Goal: Task Accomplishment & Management: Complete application form

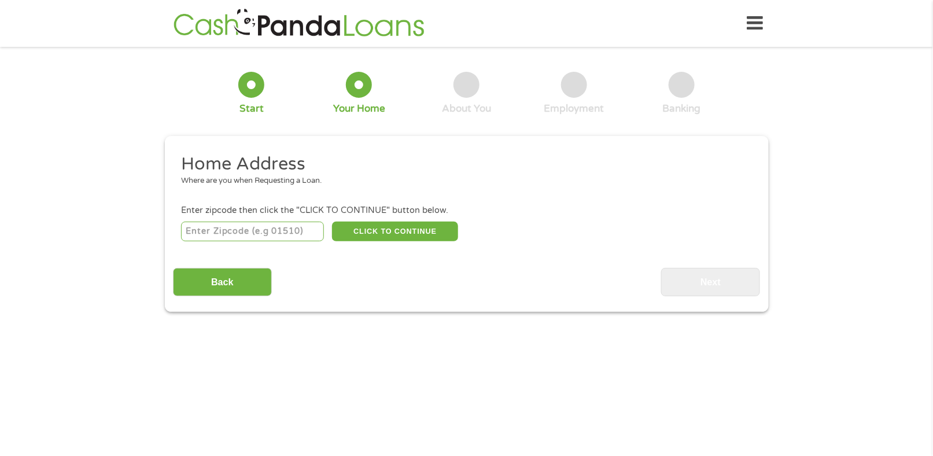
click at [253, 227] on input "number" at bounding box center [252, 231] width 143 height 20
type input "79928"
click at [429, 234] on button "CLICK TO CONTINUE" at bounding box center [395, 231] width 126 height 20
type input "79928"
type input "[GEOGRAPHIC_DATA]"
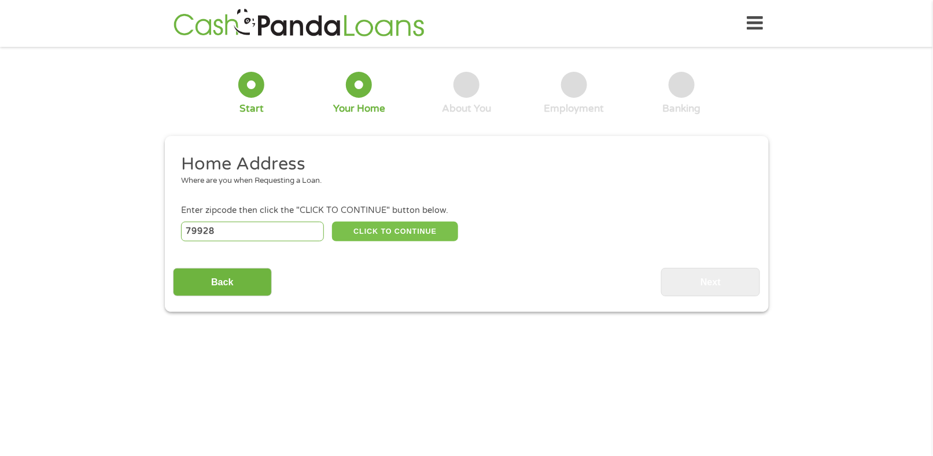
select select "[US_STATE]"
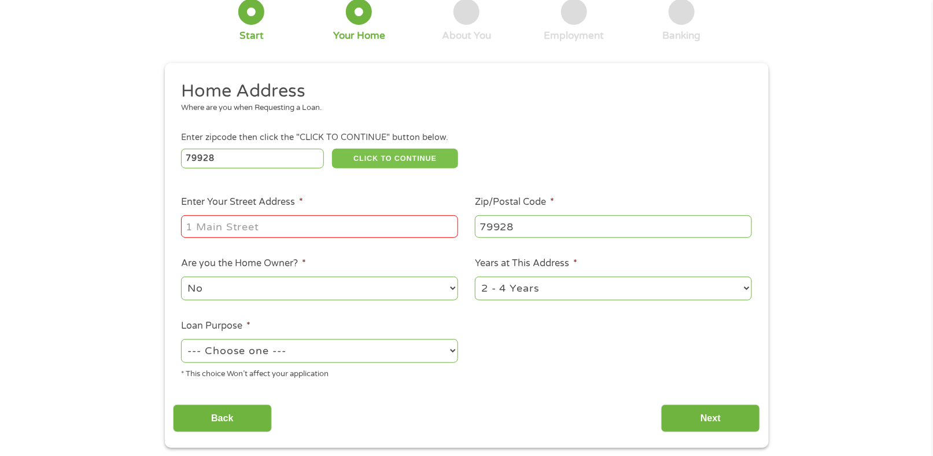
scroll to position [96, 0]
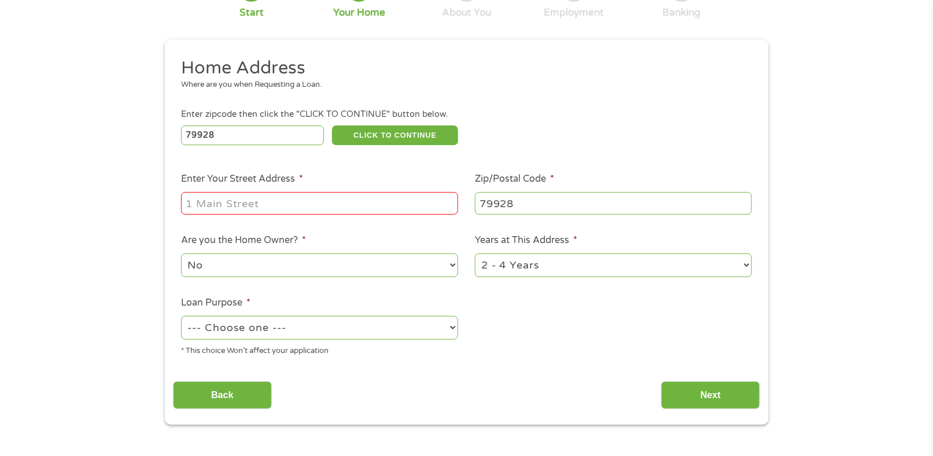
click at [422, 203] on input "Enter Your Street Address *" at bounding box center [319, 203] width 277 height 22
type input "[STREET_ADDRESS][PERSON_NAME]"
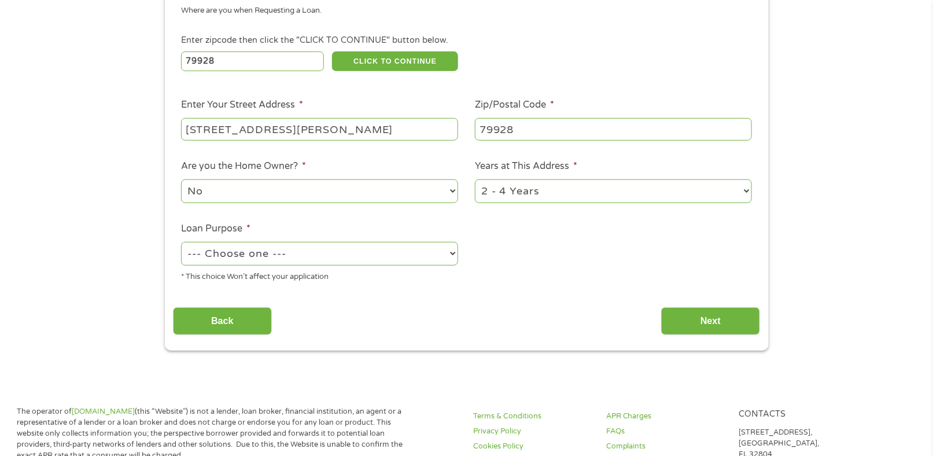
scroll to position [193, 0]
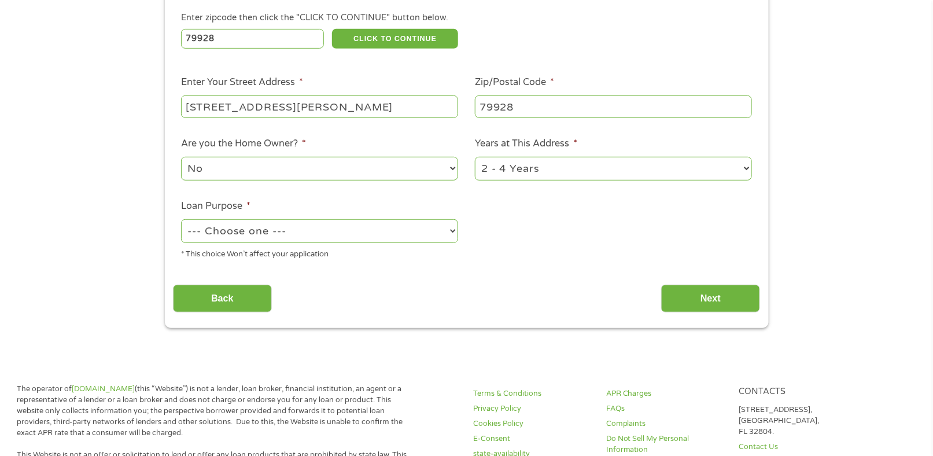
click at [569, 179] on select "1 Year or less 1 - 2 Years 2 - 4 Years Over 4 Years" at bounding box center [613, 169] width 277 height 24
select select "60months"
click at [475, 158] on select "1 Year or less 1 - 2 Years 2 - 4 Years Over 4 Years" at bounding box center [613, 169] width 277 height 24
click at [270, 256] on div "* This choice Won’t affect your application" at bounding box center [319, 253] width 277 height 16
drag, startPoint x: 275, startPoint y: 250, endPoint x: 278, endPoint y: 245, distance: 6.5
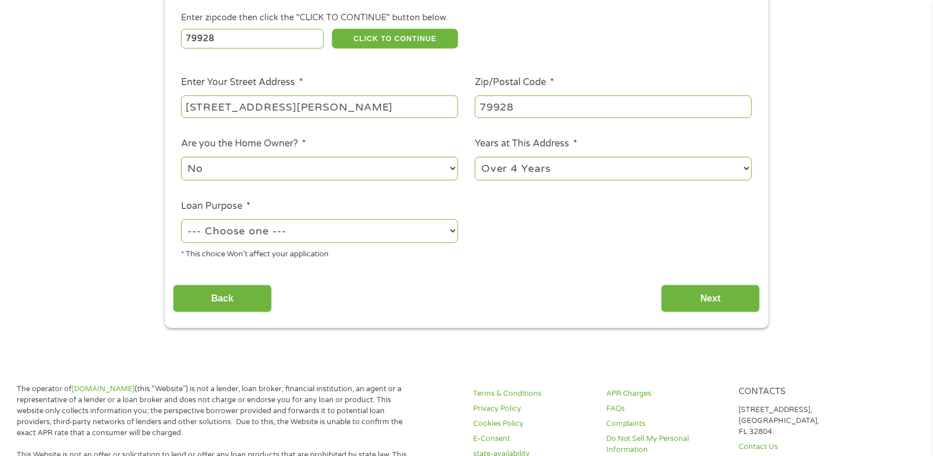
click at [275, 248] on div "* This choice Won’t affect your application" at bounding box center [319, 253] width 277 height 16
click at [278, 243] on div "--- Choose one --- Pay Bills Debt Consolidation Home Improvement Major Purchase…" at bounding box center [319, 231] width 277 height 28
click at [285, 232] on select "--- Choose one --- Pay Bills Debt Consolidation Home Improvement Major Purchase…" at bounding box center [319, 231] width 277 height 24
select select "paybills"
click at [181, 220] on select "--- Choose one --- Pay Bills Debt Consolidation Home Improvement Major Purchase…" at bounding box center [319, 231] width 277 height 24
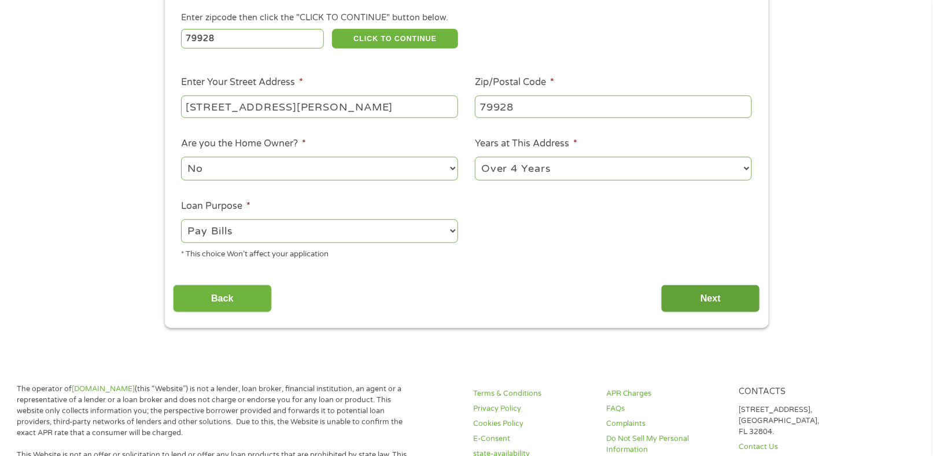
click at [683, 300] on input "Next" at bounding box center [710, 298] width 99 height 28
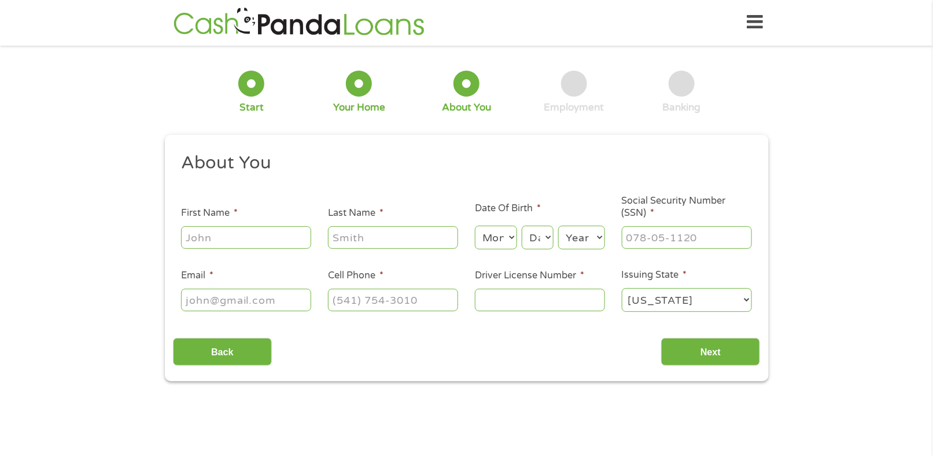
scroll to position [0, 0]
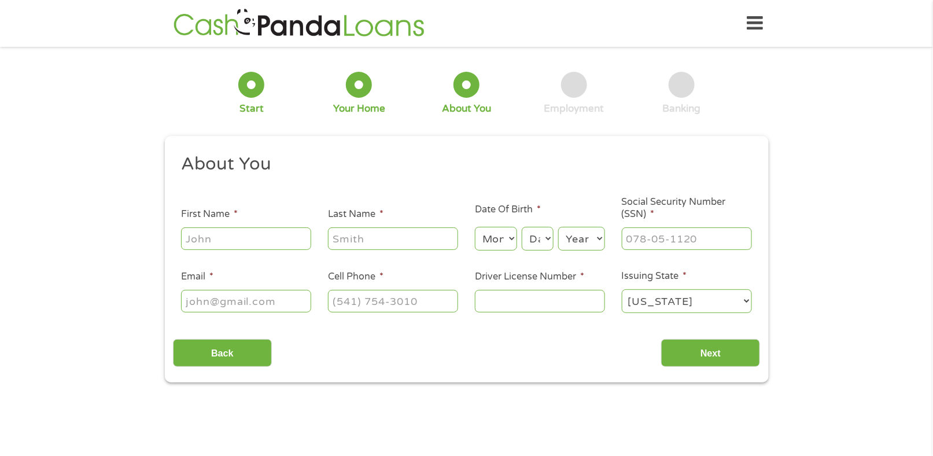
click at [222, 235] on input "First Name *" at bounding box center [246, 238] width 130 height 22
type input "[PERSON_NAME]"
select select "9"
select select "12"
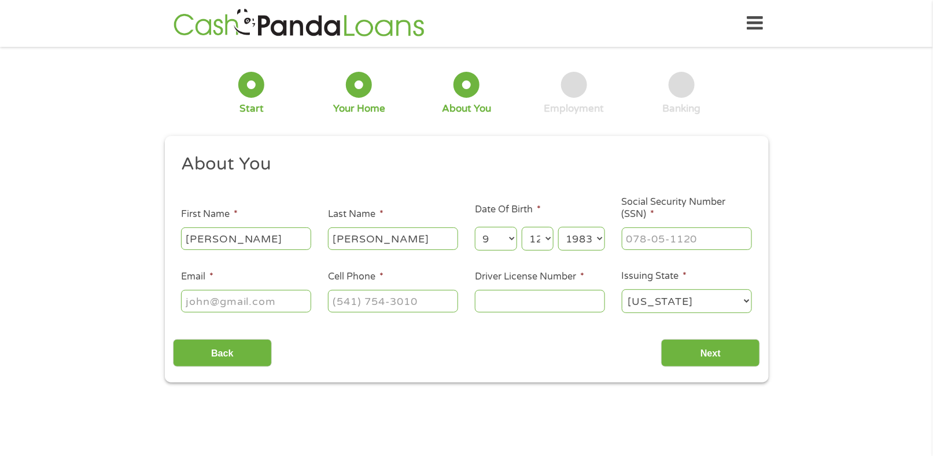
select select "1982"
type input "454-79-2292"
type input "[PERSON_NAME][EMAIL_ADDRESS][DOMAIN_NAME]"
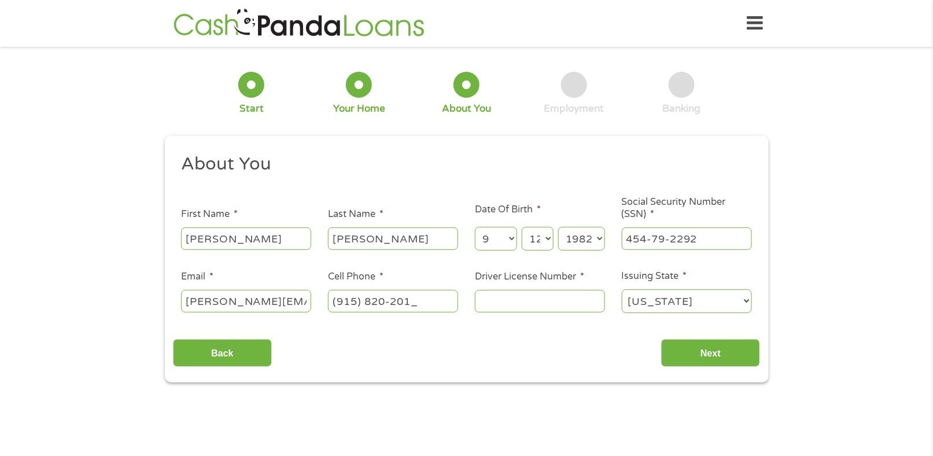
type input "[PHONE_NUMBER]"
type input "01463653"
click at [707, 345] on input "Next" at bounding box center [710, 353] width 99 height 28
click at [713, 360] on input "Next" at bounding box center [710, 353] width 99 height 28
click at [712, 359] on input "Next" at bounding box center [710, 353] width 99 height 28
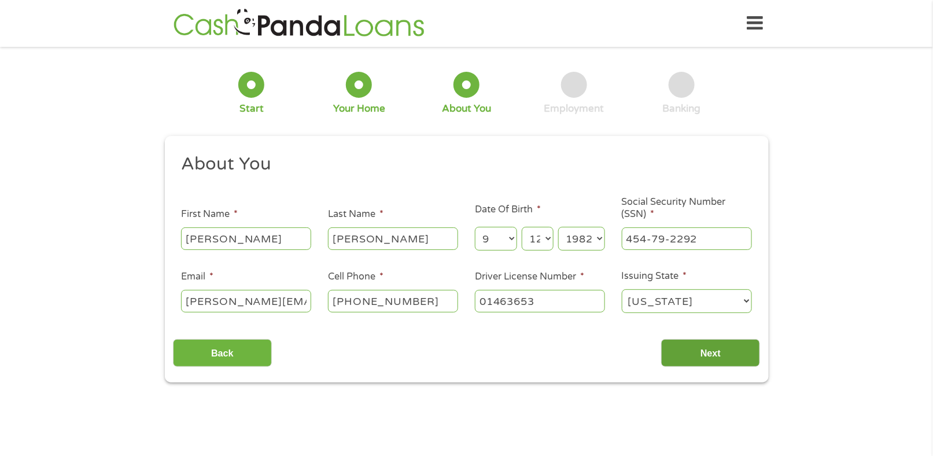
click at [709, 346] on input "Next" at bounding box center [710, 353] width 99 height 28
click at [850, 277] on div "1 Start 2 Your Home 3 About You 4 Employment 5 Banking 6 This field is hidden w…" at bounding box center [466, 218] width 933 height 327
click at [707, 297] on select "[US_STATE] [US_STATE] [US_STATE] [US_STATE] [US_STATE] [US_STATE] [US_STATE] [U…" at bounding box center [687, 301] width 130 height 24
click at [622, 289] on select "[US_STATE] [US_STATE] [US_STATE] [US_STATE] [US_STATE] [US_STATE] [US_STATE] [U…" at bounding box center [687, 301] width 130 height 24
click at [703, 351] on input "Next" at bounding box center [710, 353] width 99 height 28
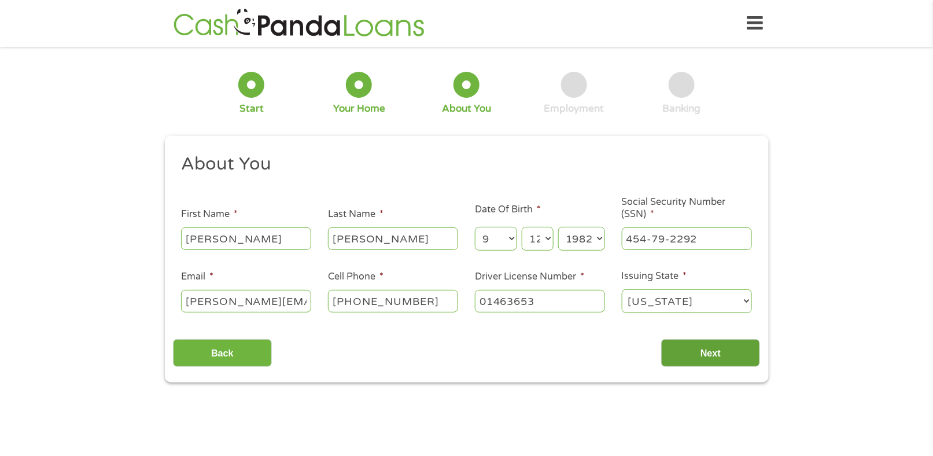
click at [702, 350] on input "Next" at bounding box center [710, 353] width 99 height 28
click at [705, 353] on input "Next" at bounding box center [710, 353] width 99 height 28
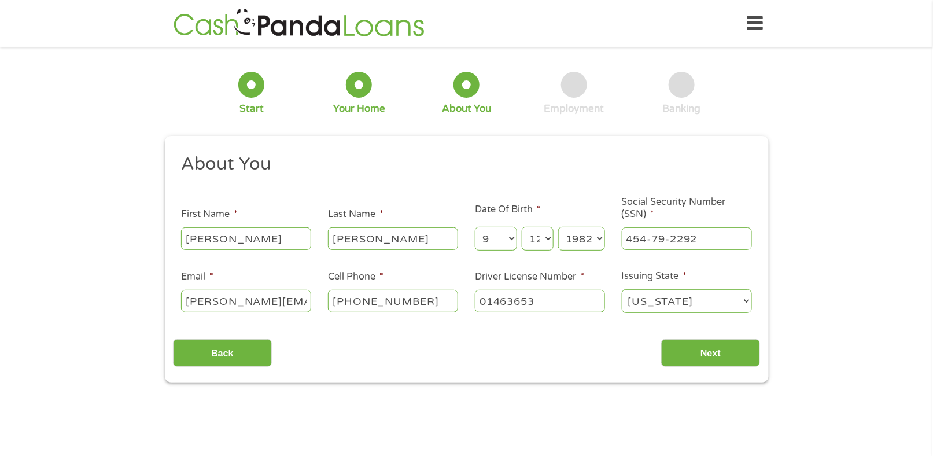
click at [509, 386] on section "1 Start 2 Your Home 3 About You 4 Employment 5 Banking 6 This field is hidden w…" at bounding box center [466, 231] width 933 height 352
click at [505, 364] on div "Back Next" at bounding box center [466, 348] width 587 height 36
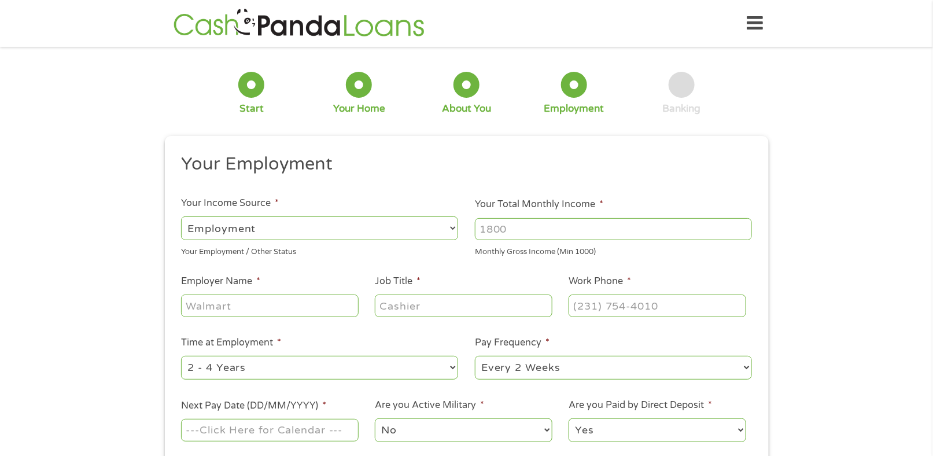
scroll to position [4, 5]
click at [256, 223] on select "--- Choose one --- Employment [DEMOGRAPHIC_DATA] Benefits" at bounding box center [319, 228] width 277 height 24
click at [181, 216] on select "--- Choose one --- Employment [DEMOGRAPHIC_DATA] Benefits" at bounding box center [319, 228] width 277 height 24
click at [527, 231] on input "Your Total Monthly Income *" at bounding box center [613, 229] width 277 height 22
click at [546, 229] on input "Your Total Monthly Income *" at bounding box center [613, 229] width 277 height 22
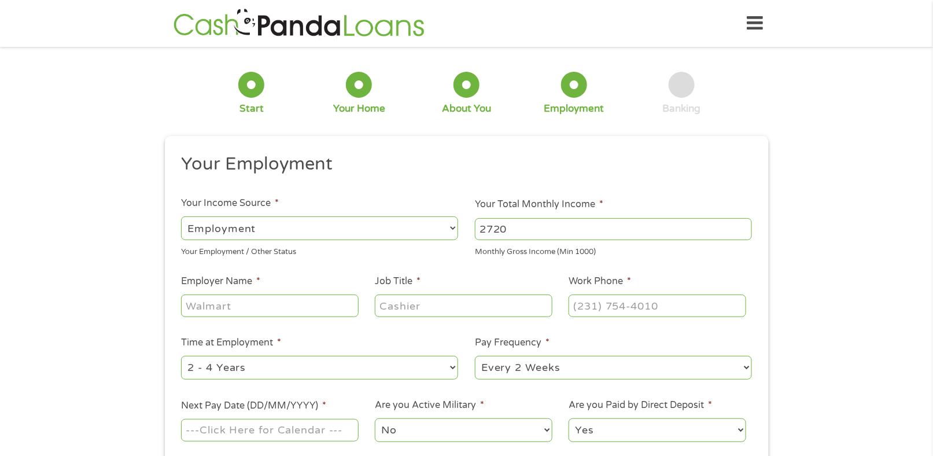
type input "2720"
click at [235, 302] on input "Employer Name *" at bounding box center [269, 305] width 177 height 22
type input "Anywhere Works"
type input "Customer Service"
type input "(508) ___-____"
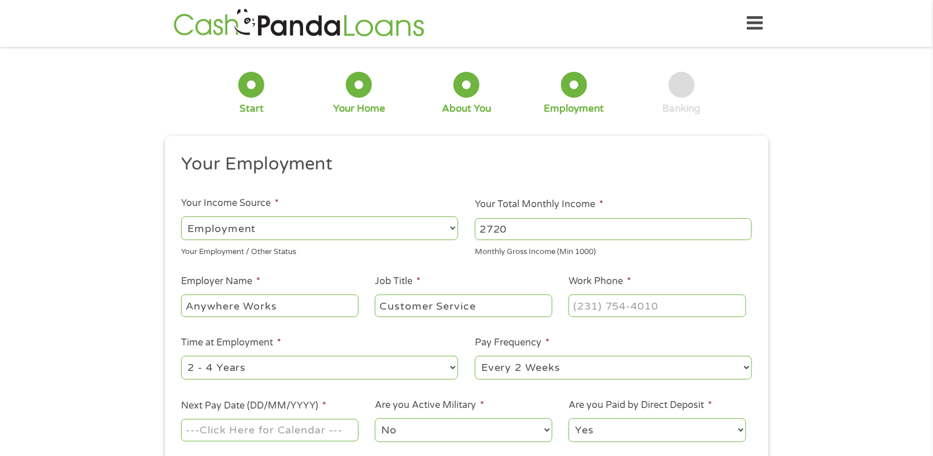
type input "(___) ___-____"
drag, startPoint x: 591, startPoint y: 299, endPoint x: 579, endPoint y: 306, distance: 13.2
click at [579, 306] on input "(___) ___-____" at bounding box center [656, 305] width 177 height 22
paste input "5"
type input "(508) ___-____"
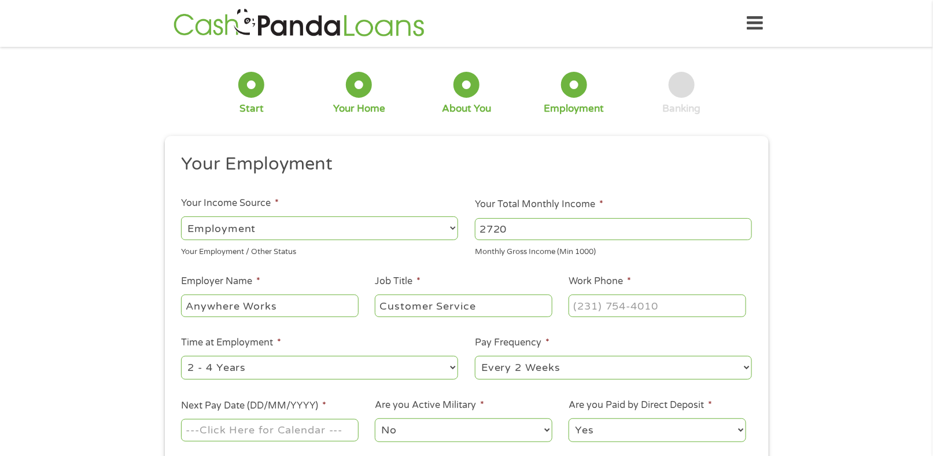
type input "(___) ___-____"
type input "[PHONE_NUMBER]"
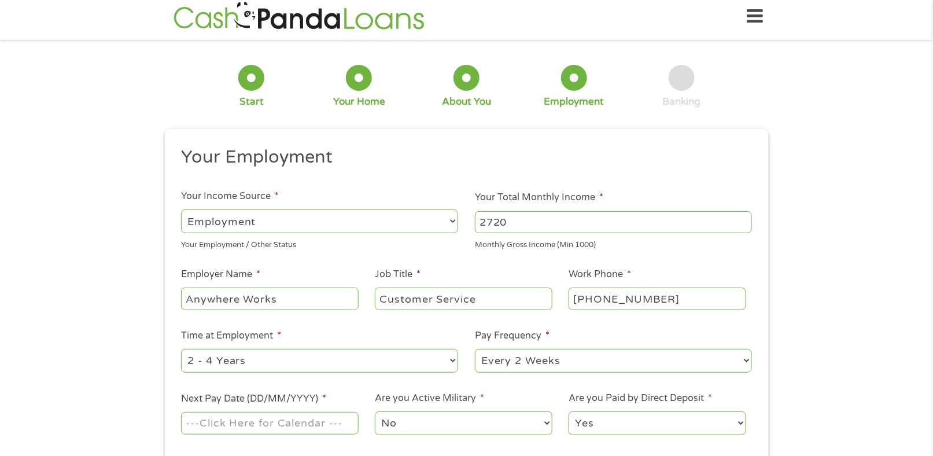
scroll to position [193, 0]
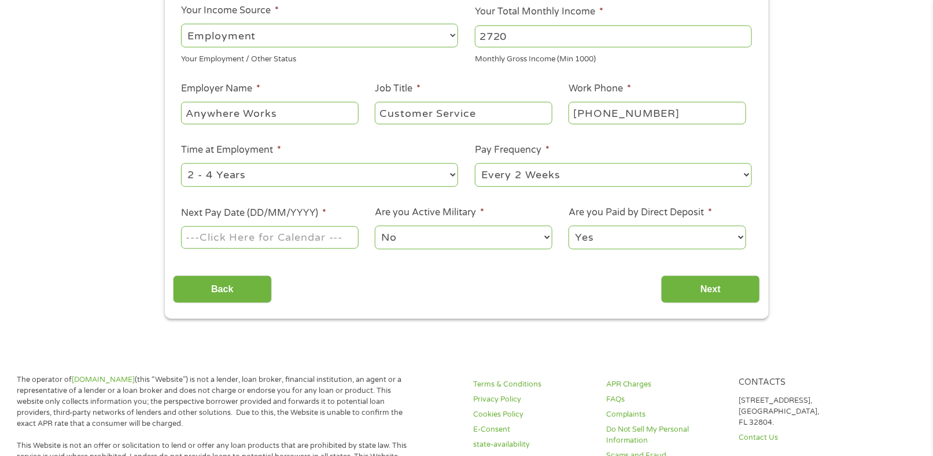
click at [210, 175] on select "--- Choose one --- 1 Year or less 1 - 2 Years 2 - 4 Years Over 4 Years" at bounding box center [319, 175] width 277 height 24
select select "60months"
click at [181, 163] on select "--- Choose one --- 1 Year or less 1 - 2 Years 2 - 4 Years Over 4 Years" at bounding box center [319, 175] width 277 height 24
click at [327, 239] on input "Next Pay Date (DD/MM/YYYY) *" at bounding box center [269, 237] width 177 height 22
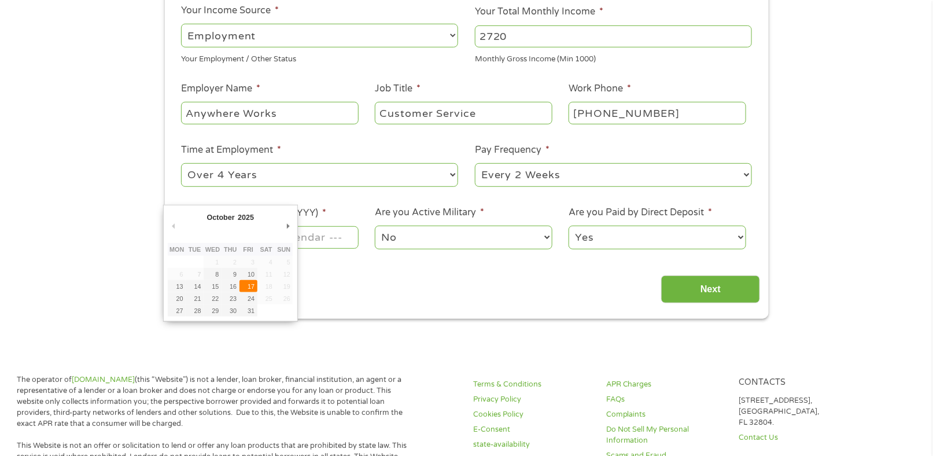
type input "[DATE]"
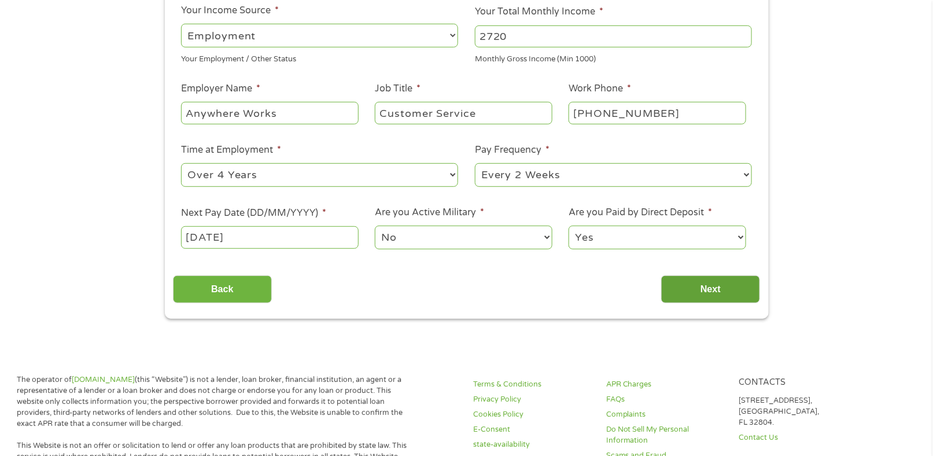
click at [672, 289] on input "Next" at bounding box center [710, 289] width 99 height 28
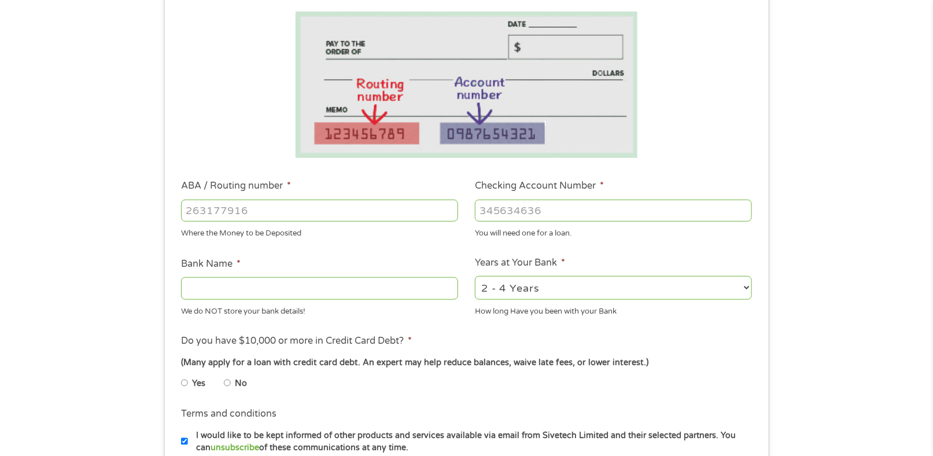
click at [346, 216] on input "ABA / Routing number *" at bounding box center [319, 210] width 277 height 22
paste input "-1"
click at [350, 219] on input "ABA / Routing number *" at bounding box center [319, 210] width 277 height 22
click at [449, 218] on input "ABA / Routing number *" at bounding box center [319, 210] width 277 height 22
click at [449, 215] on input "-1" at bounding box center [319, 210] width 277 height 22
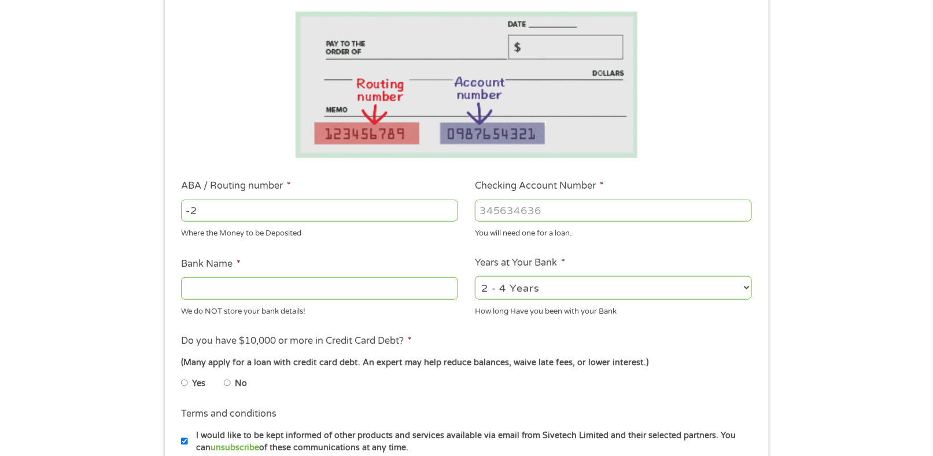
click at [449, 215] on input "-2" at bounding box center [319, 210] width 277 height 22
click at [449, 215] on input "-3" at bounding box center [319, 210] width 277 height 22
click at [449, 215] on input "-4" at bounding box center [319, 210] width 277 height 22
click at [449, 215] on input "-5" at bounding box center [319, 210] width 277 height 22
click at [451, 202] on input "-5" at bounding box center [319, 210] width 277 height 22
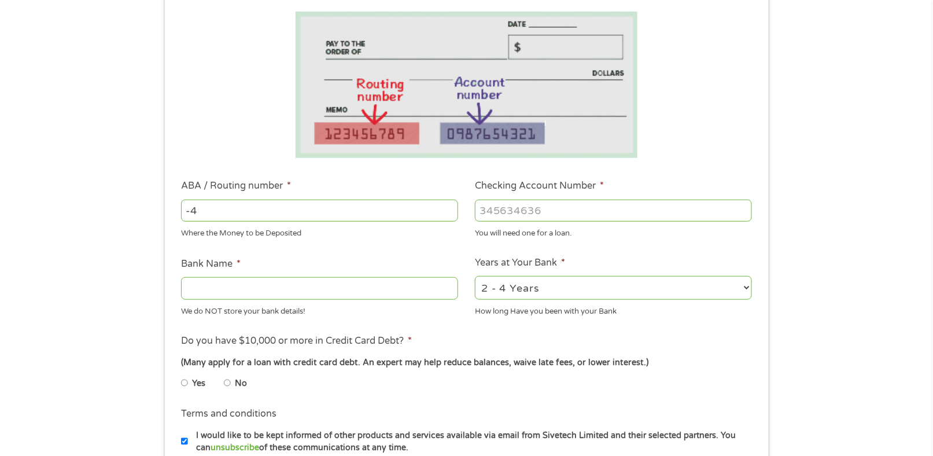
click at [448, 209] on input "-4" at bounding box center [319, 210] width 277 height 22
click at [448, 208] on input "-3" at bounding box center [319, 210] width 277 height 22
click at [448, 208] on input "-2" at bounding box center [319, 210] width 277 height 22
click at [448, 208] on input "0" at bounding box center [319, 210] width 277 height 22
click at [448, 208] on input "1" at bounding box center [319, 210] width 277 height 22
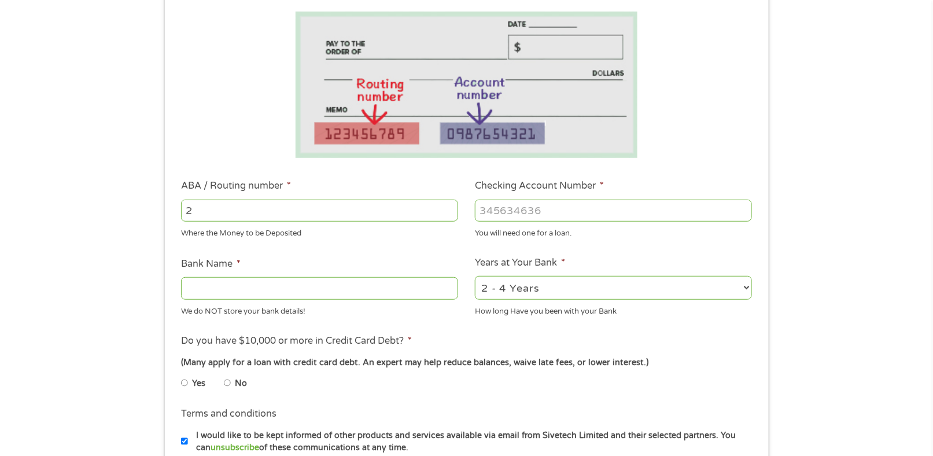
click at [448, 208] on input "2" at bounding box center [319, 210] width 277 height 22
click at [448, 208] on input "3" at bounding box center [319, 210] width 277 height 22
click at [448, 208] on input "4" at bounding box center [319, 210] width 277 height 22
click at [448, 208] on input "5" at bounding box center [319, 210] width 277 height 22
click at [448, 208] on input "6" at bounding box center [319, 210] width 277 height 22
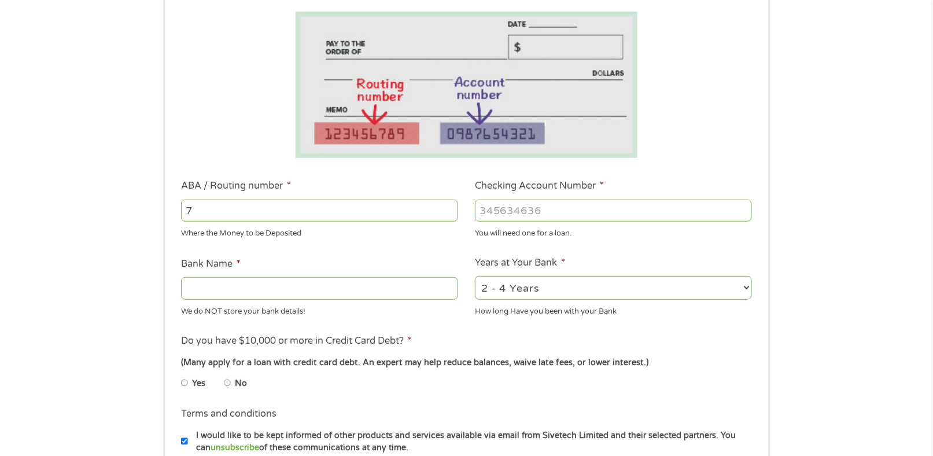
click at [448, 208] on input "7" at bounding box center [319, 210] width 277 height 22
click at [448, 208] on input "8" at bounding box center [319, 210] width 277 height 22
click at [448, 208] on input "9" at bounding box center [319, 210] width 277 height 22
click at [448, 208] on input "10" at bounding box center [319, 210] width 277 height 22
click at [448, 208] on input "11" at bounding box center [319, 210] width 277 height 22
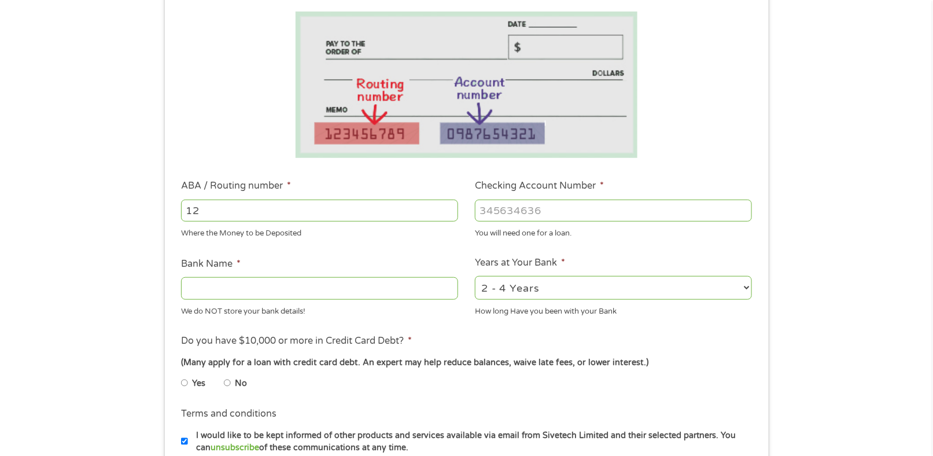
click at [448, 208] on input "12" at bounding box center [319, 210] width 277 height 22
click at [448, 208] on input "13" at bounding box center [319, 210] width 277 height 22
click at [448, 208] on input "14" at bounding box center [319, 210] width 277 height 22
click at [448, 208] on input "15" at bounding box center [319, 210] width 277 height 22
click at [448, 208] on input "16" at bounding box center [319, 210] width 277 height 22
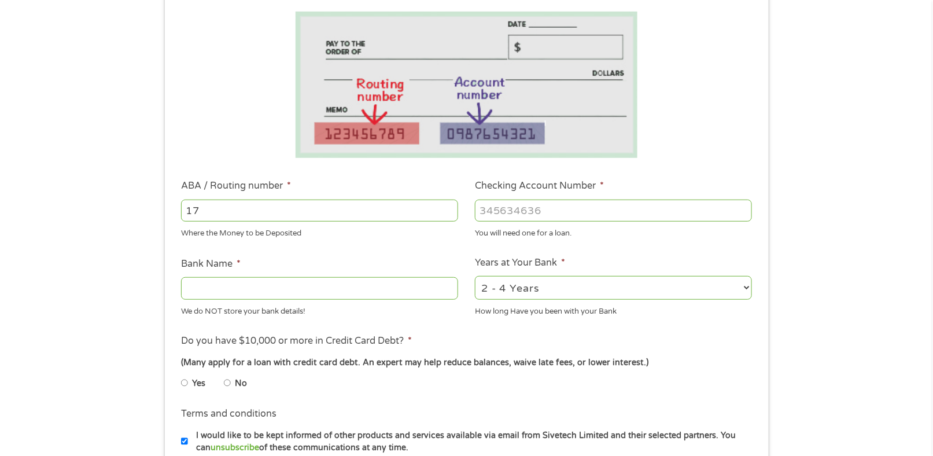
click at [448, 208] on input "17" at bounding box center [319, 210] width 277 height 22
type input "1"
paste input "2"
type input "2"
type input "312081089"
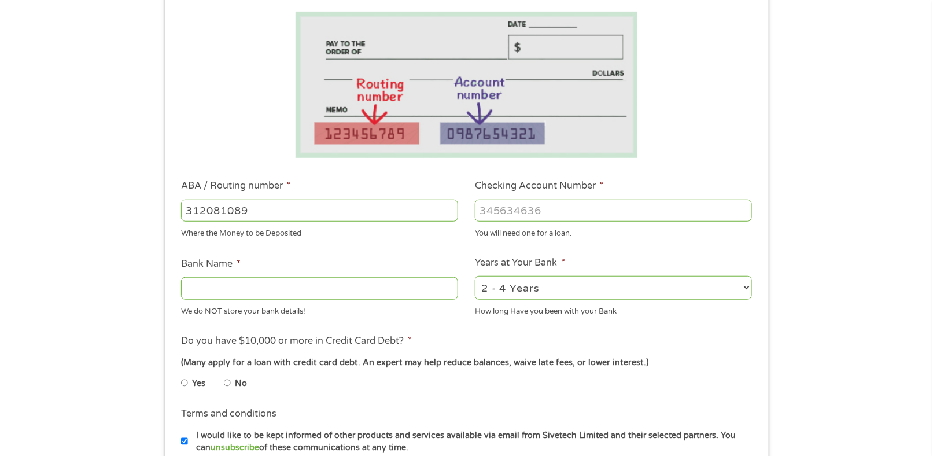
type input "GECU"
type input "312081089"
click at [589, 212] on input "Checking Account Number *" at bounding box center [613, 210] width 277 height 22
click at [530, 207] on input "Checking Account Number *" at bounding box center [613, 210] width 277 height 22
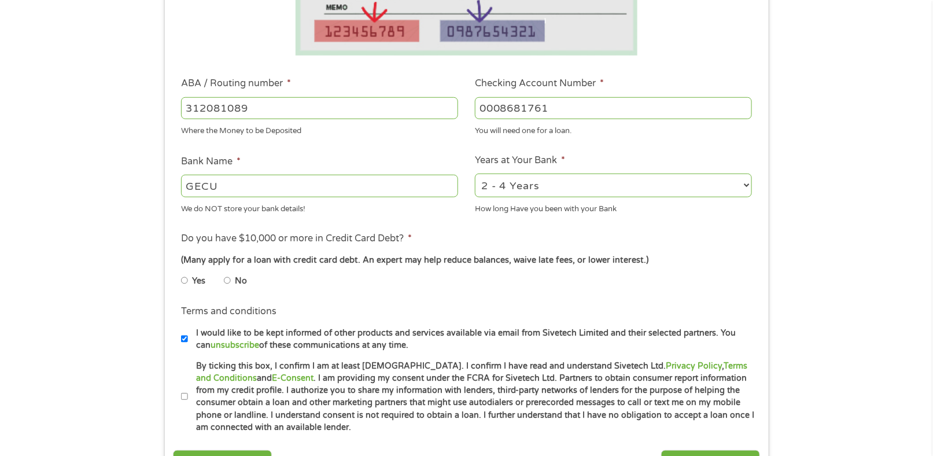
scroll to position [385, 0]
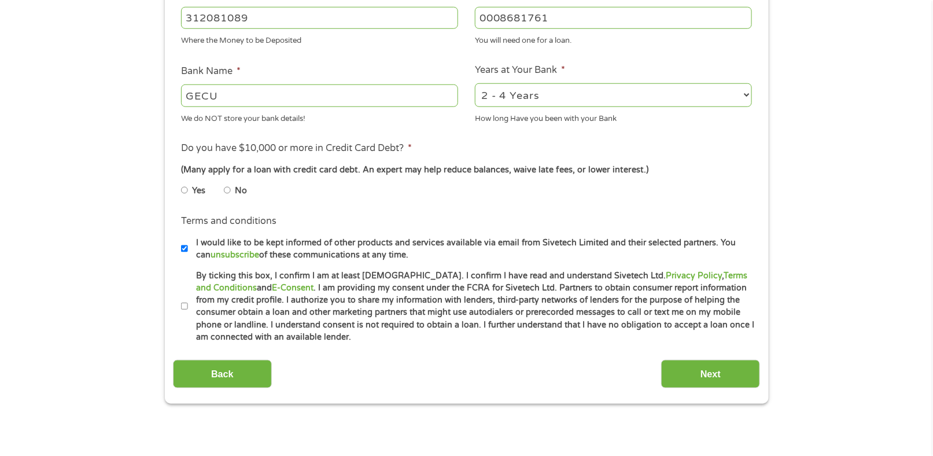
type input "0008681761"
click at [545, 107] on li "Years at Your Bank * 2 - 4 Years 6 - 12 Months 1 - 2 Years Over 4 Years How lon…" at bounding box center [614, 93] width 294 height 61
click at [554, 90] on select "2 - 4 Years 6 - 12 Months 1 - 2 Years Over 4 Years" at bounding box center [613, 95] width 277 height 24
select select "60months"
click at [475, 83] on select "2 - 4 Years 6 - 12 Months 1 - 2 Years Over 4 Years" at bounding box center [613, 95] width 277 height 24
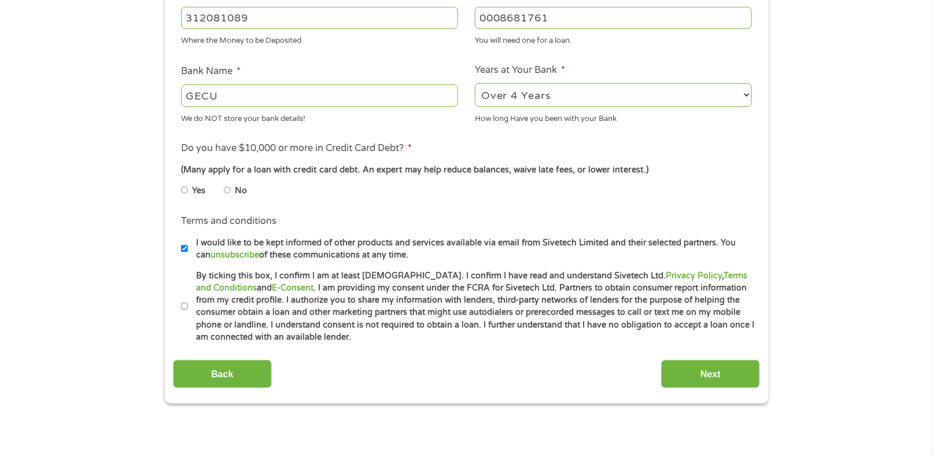
click at [246, 191] on label "No" at bounding box center [241, 190] width 12 height 13
click at [231, 191] on input "No" at bounding box center [227, 190] width 7 height 19
radio input "true"
click at [183, 302] on input "By ticking this box, I confirm I am at least [DEMOGRAPHIC_DATA]. I confirm I ha…" at bounding box center [184, 306] width 7 height 19
checkbox input "true"
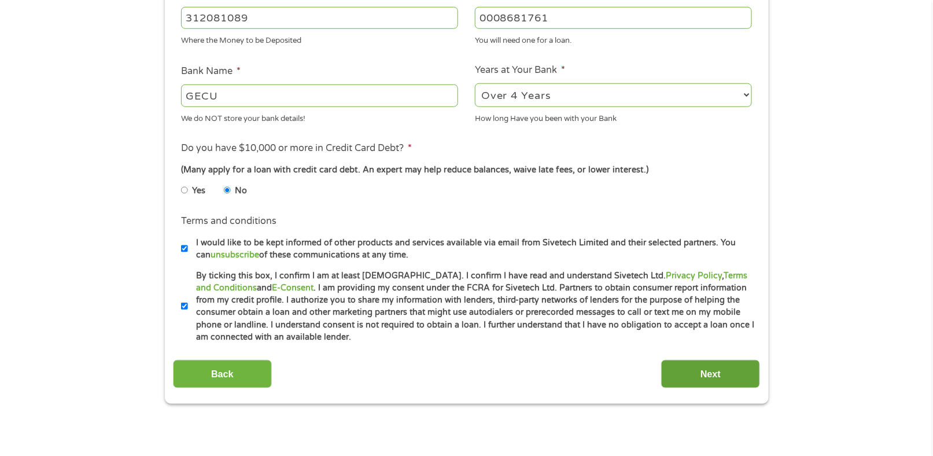
click at [703, 368] on input "Next" at bounding box center [710, 374] width 99 height 28
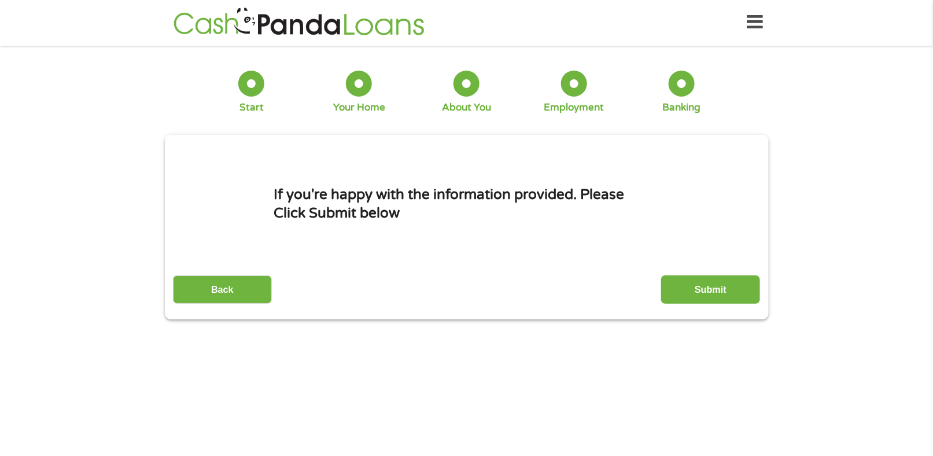
scroll to position [0, 0]
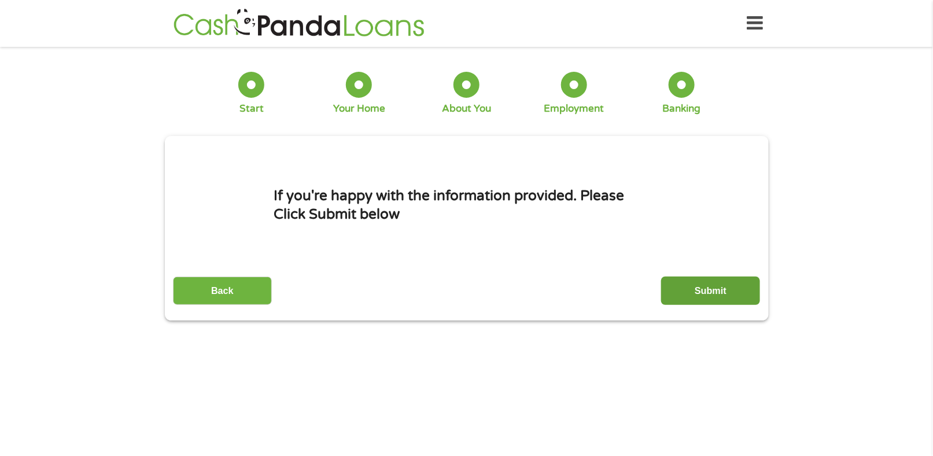
click at [723, 279] on input "Submit" at bounding box center [710, 290] width 99 height 28
